Goal: Complete application form

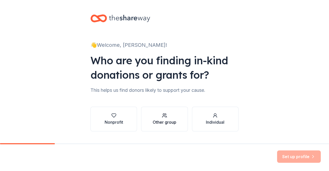
click at [156, 117] on div "button" at bounding box center [165, 115] width 24 height 5
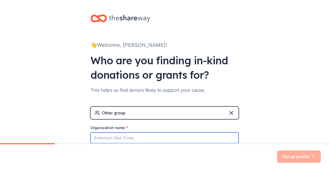
click at [152, 138] on input "Organization name *" at bounding box center [164, 137] width 148 height 11
type input "H"
type input "Kaiser Permanente"
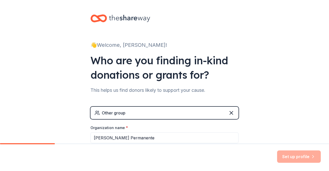
click at [251, 120] on div "👋 Welcome, Elodia! Who are you finding in-kind donations or grants for? This he…" at bounding box center [164, 100] width 329 height 200
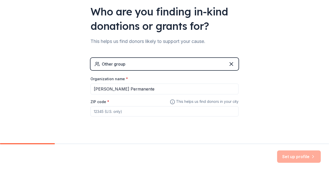
scroll to position [57, 0]
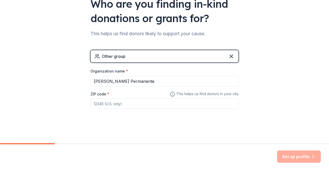
click at [122, 102] on input "ZIP code *" at bounding box center [164, 103] width 148 height 10
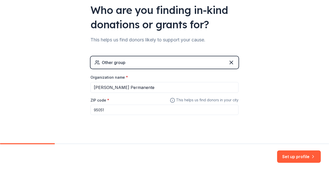
scroll to position [50, 0]
type input "95051"
click at [172, 132] on div "👋 Welcome, Elodia! Who are you finding in-kind donations or grants for? This he…" at bounding box center [164, 50] width 164 height 200
click at [299, 156] on button "Set up profile" at bounding box center [299, 156] width 44 height 12
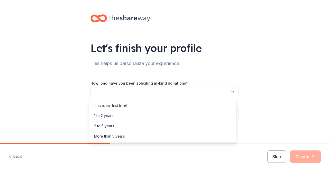
click at [201, 87] on button "button" at bounding box center [164, 91] width 148 height 11
click at [184, 104] on div "This is my first time!" at bounding box center [162, 105] width 145 height 10
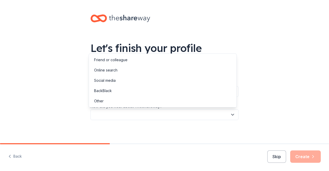
click at [181, 113] on button "button" at bounding box center [164, 114] width 148 height 11
click at [176, 72] on div "Online search" at bounding box center [162, 70] width 145 height 10
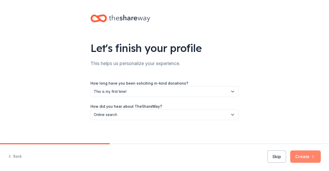
click at [311, 154] on icon "button" at bounding box center [312, 156] width 5 height 5
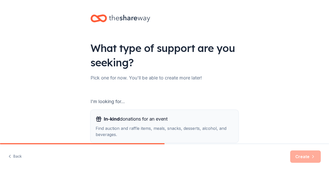
click at [133, 133] on div "Find auction and raffle items, meals, snacks, desserts, alcohol, and beverages." at bounding box center [165, 131] width 138 height 12
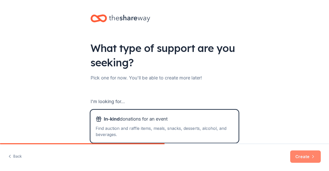
click at [304, 157] on button "Create" at bounding box center [305, 156] width 31 height 12
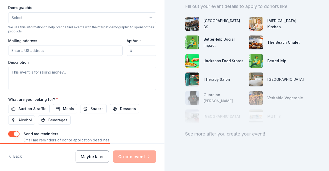
scroll to position [197, 0]
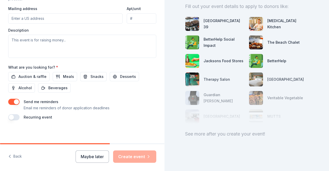
click at [81, 81] on div "Auction & raffle Meals Snacks Desserts Alcohol Beverages" at bounding box center [82, 82] width 148 height 21
click at [65, 77] on span "Meals" at bounding box center [68, 76] width 11 height 6
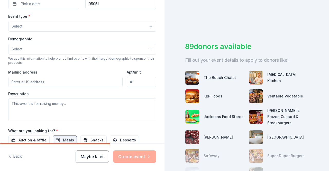
scroll to position [62, 0]
